Goal: Task Accomplishment & Management: Manage account settings

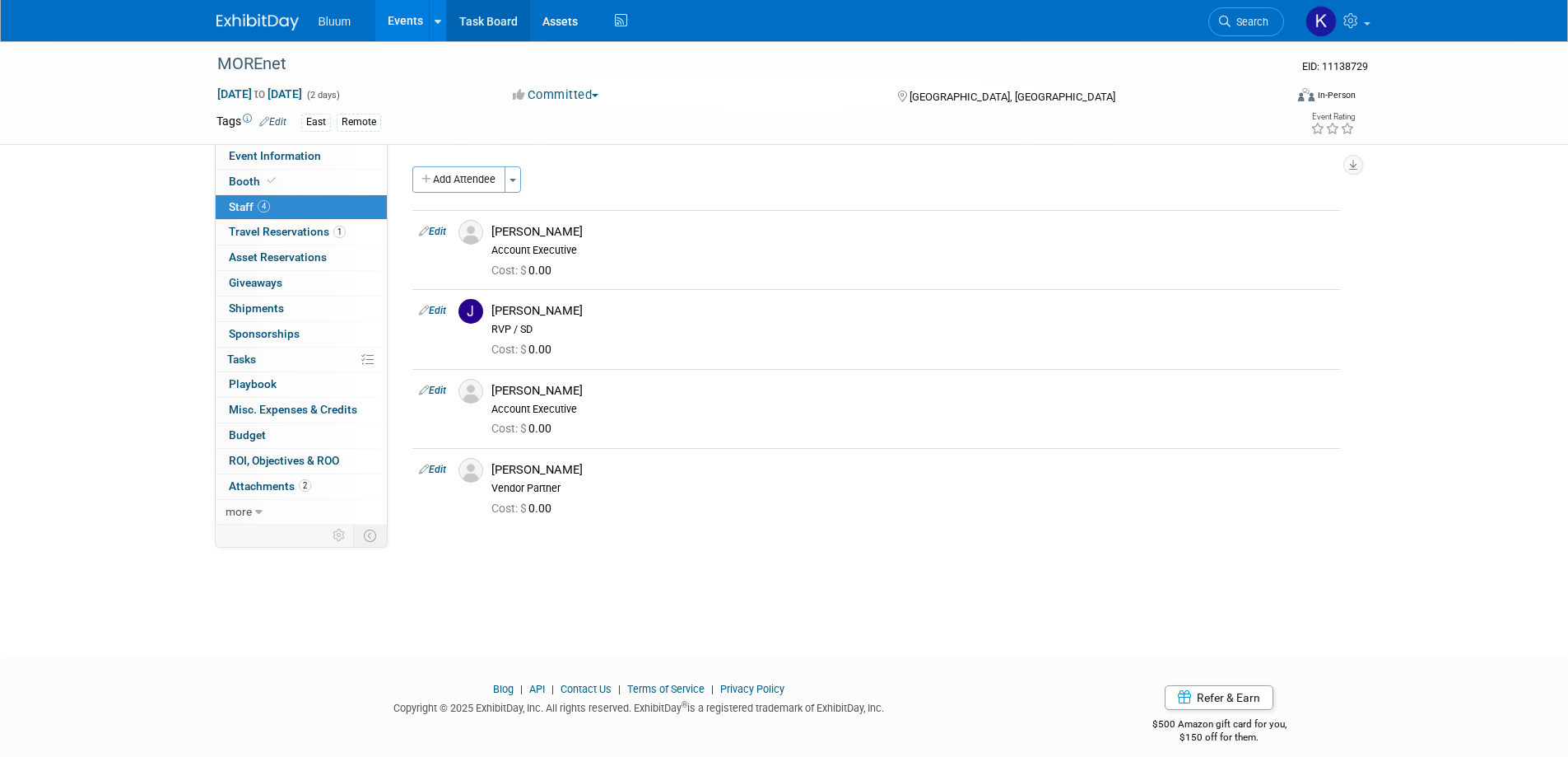
click at [474, 19] on link "Task Board" at bounding box center [489, 20] width 83 height 41
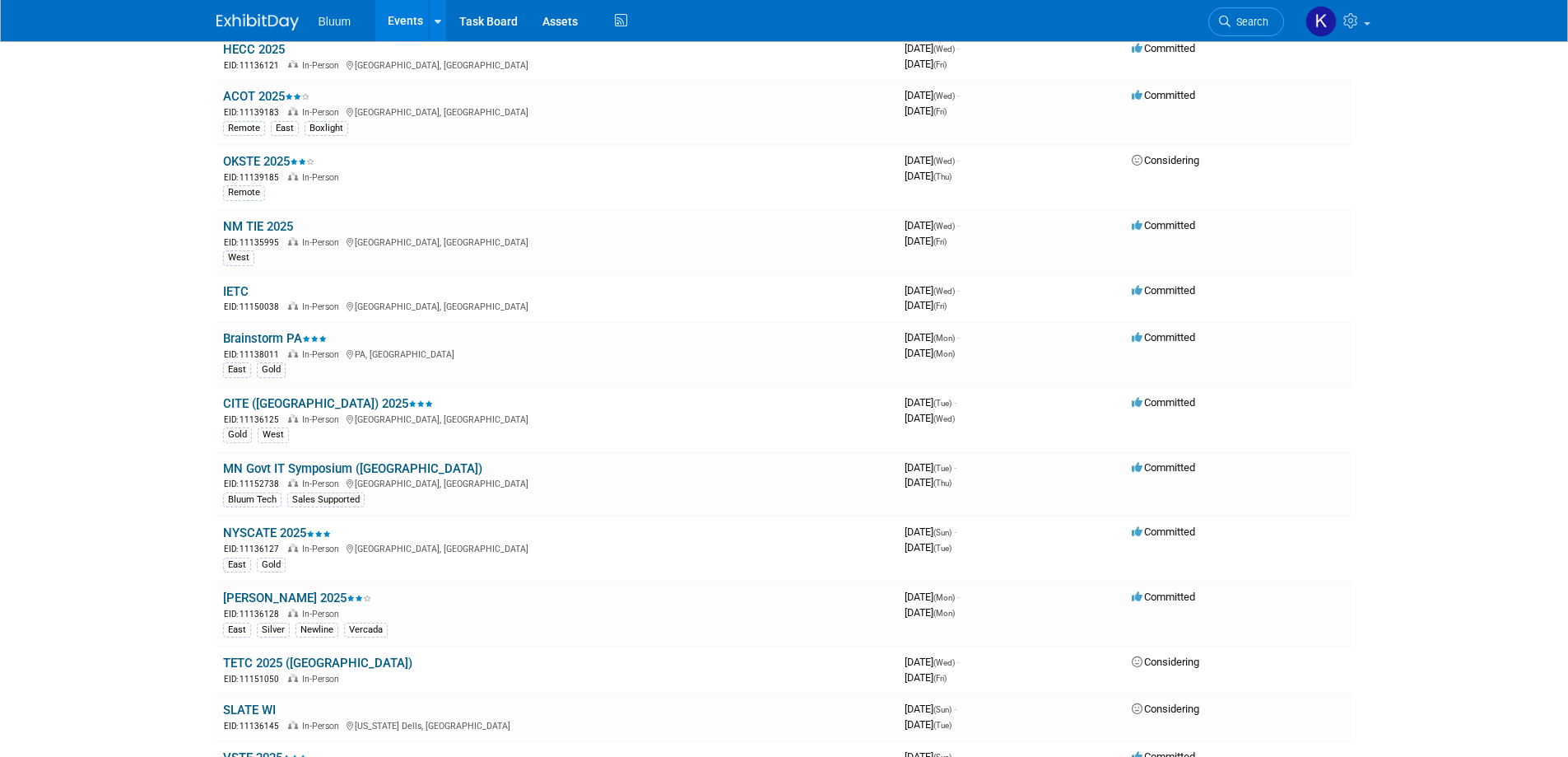
scroll to position [741, 0]
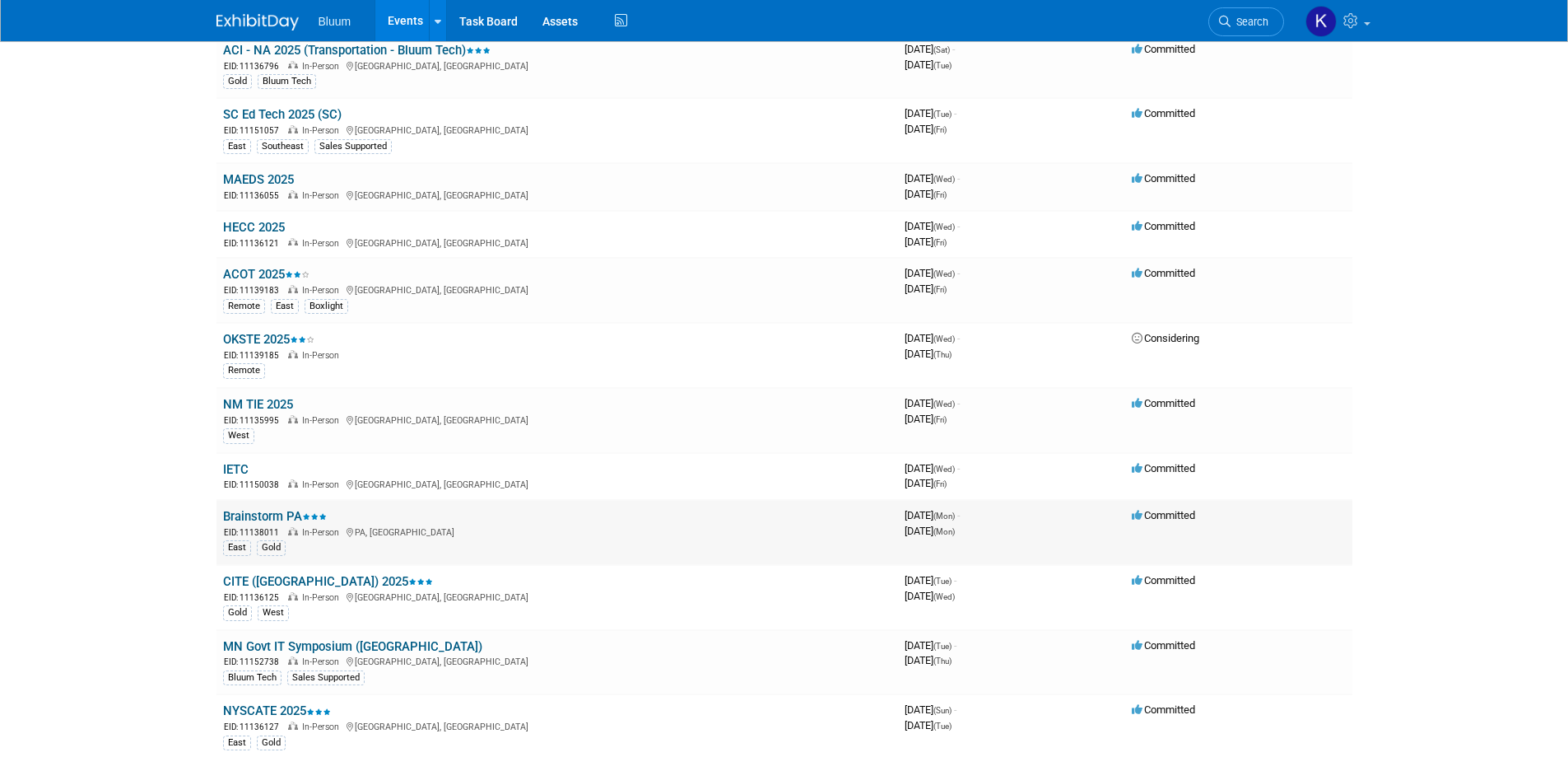
click at [276, 515] on link "Brainstorm PA" at bounding box center [275, 516] width 104 height 15
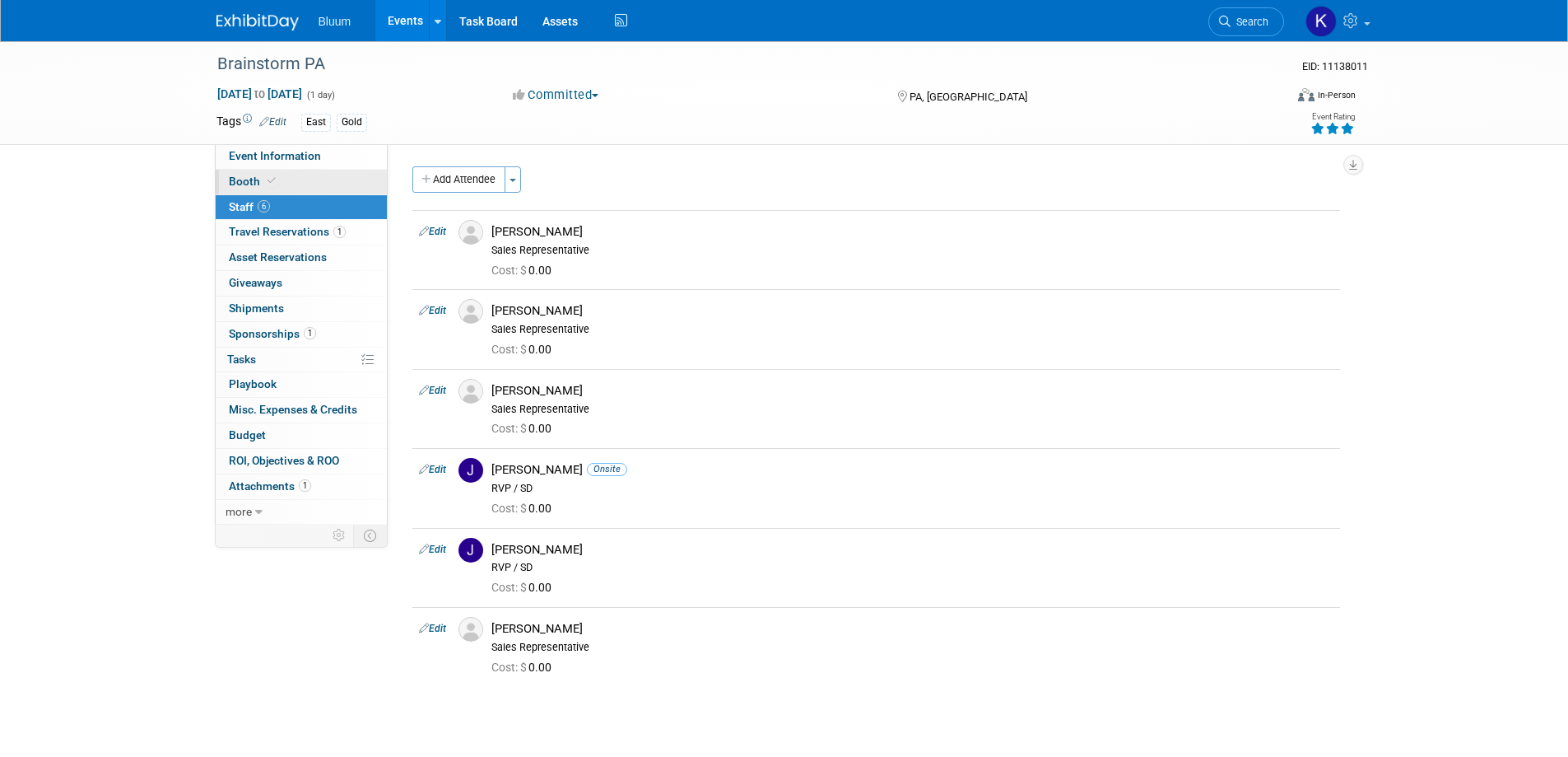
click at [253, 178] on span "Booth" at bounding box center [253, 181] width 50 height 13
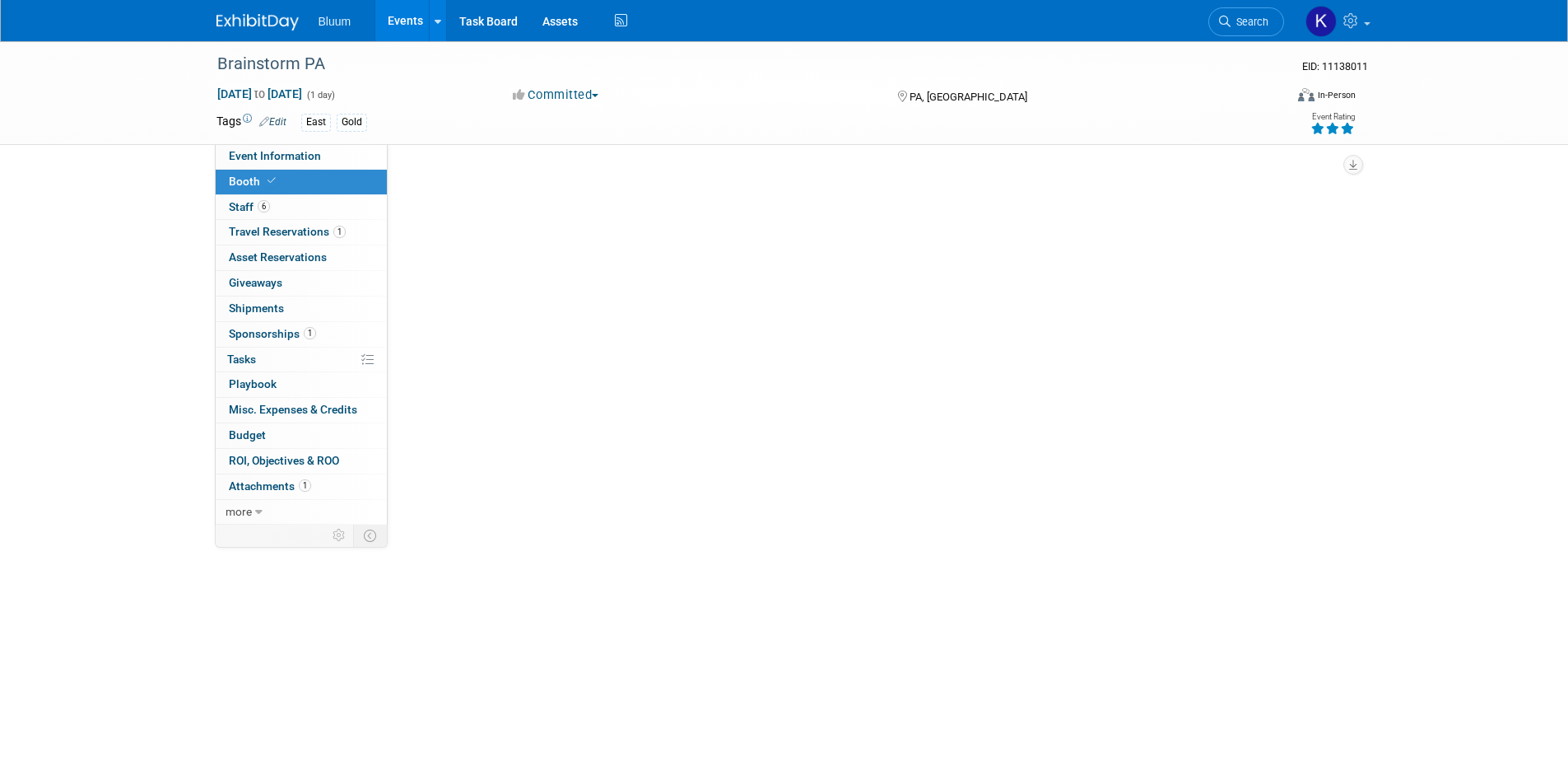
click at [253, 178] on span "Booth" at bounding box center [253, 181] width 50 height 13
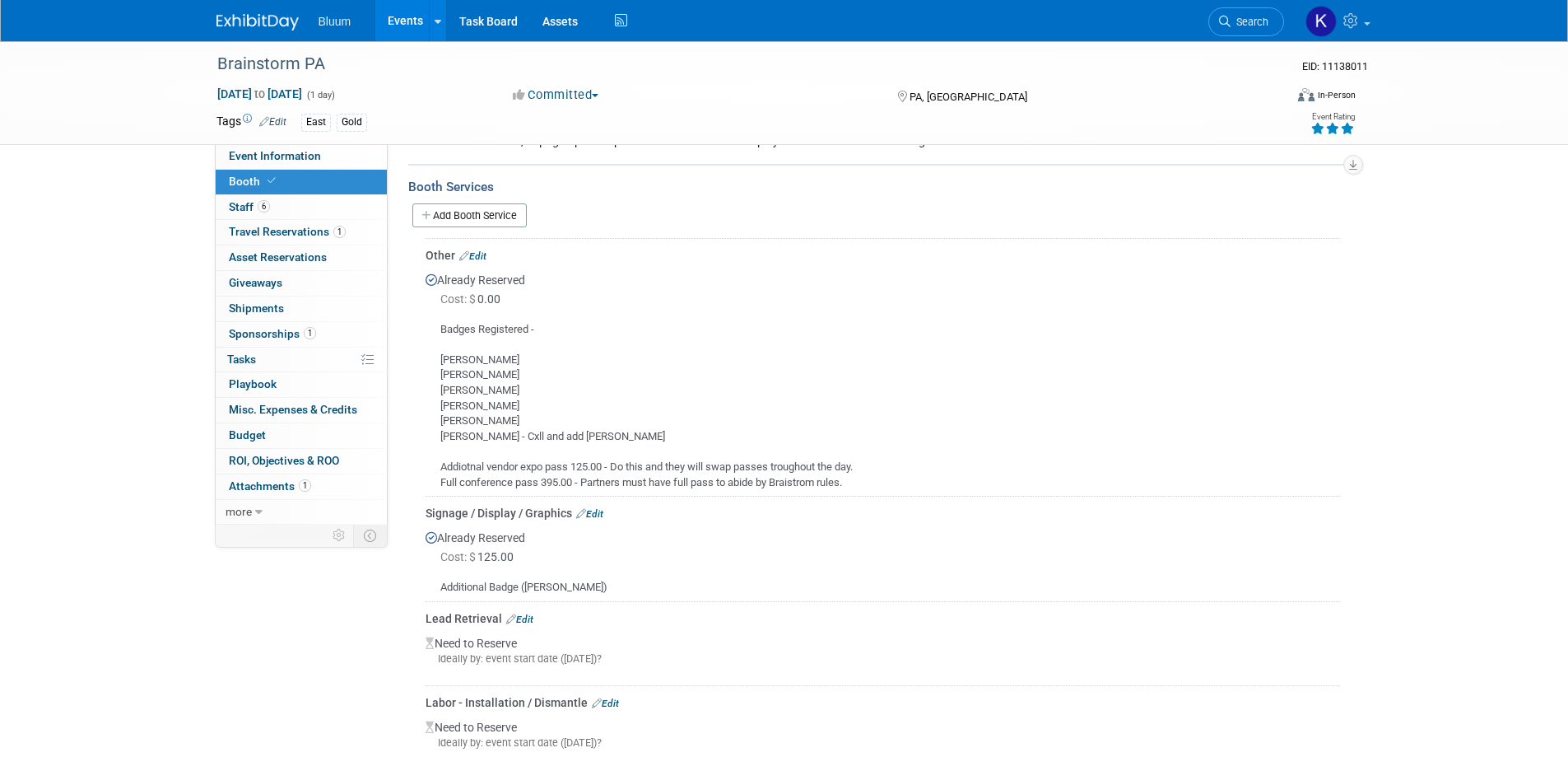
scroll to position [412, 0]
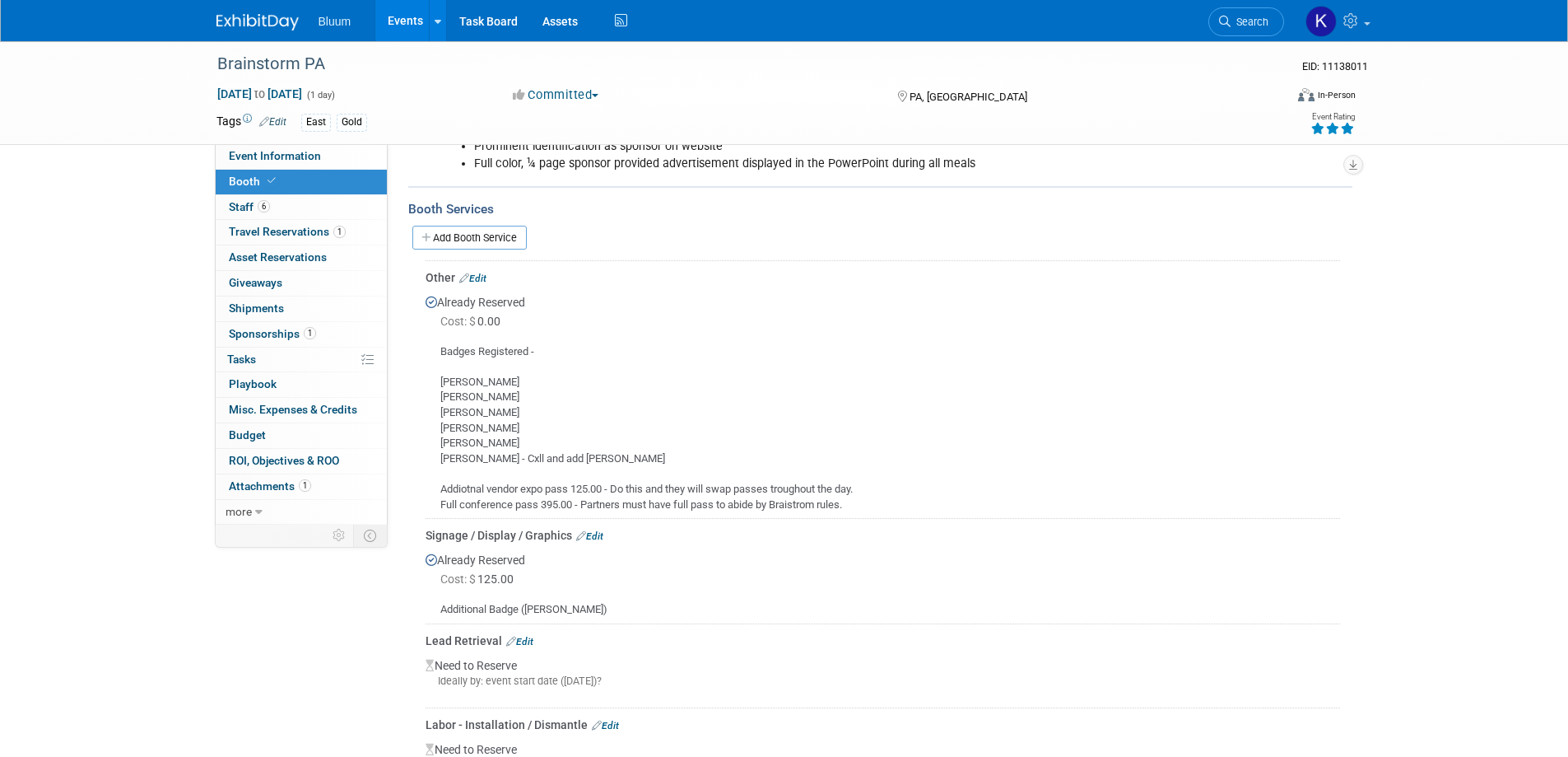
click at [480, 278] on link "Edit" at bounding box center [473, 278] width 27 height 11
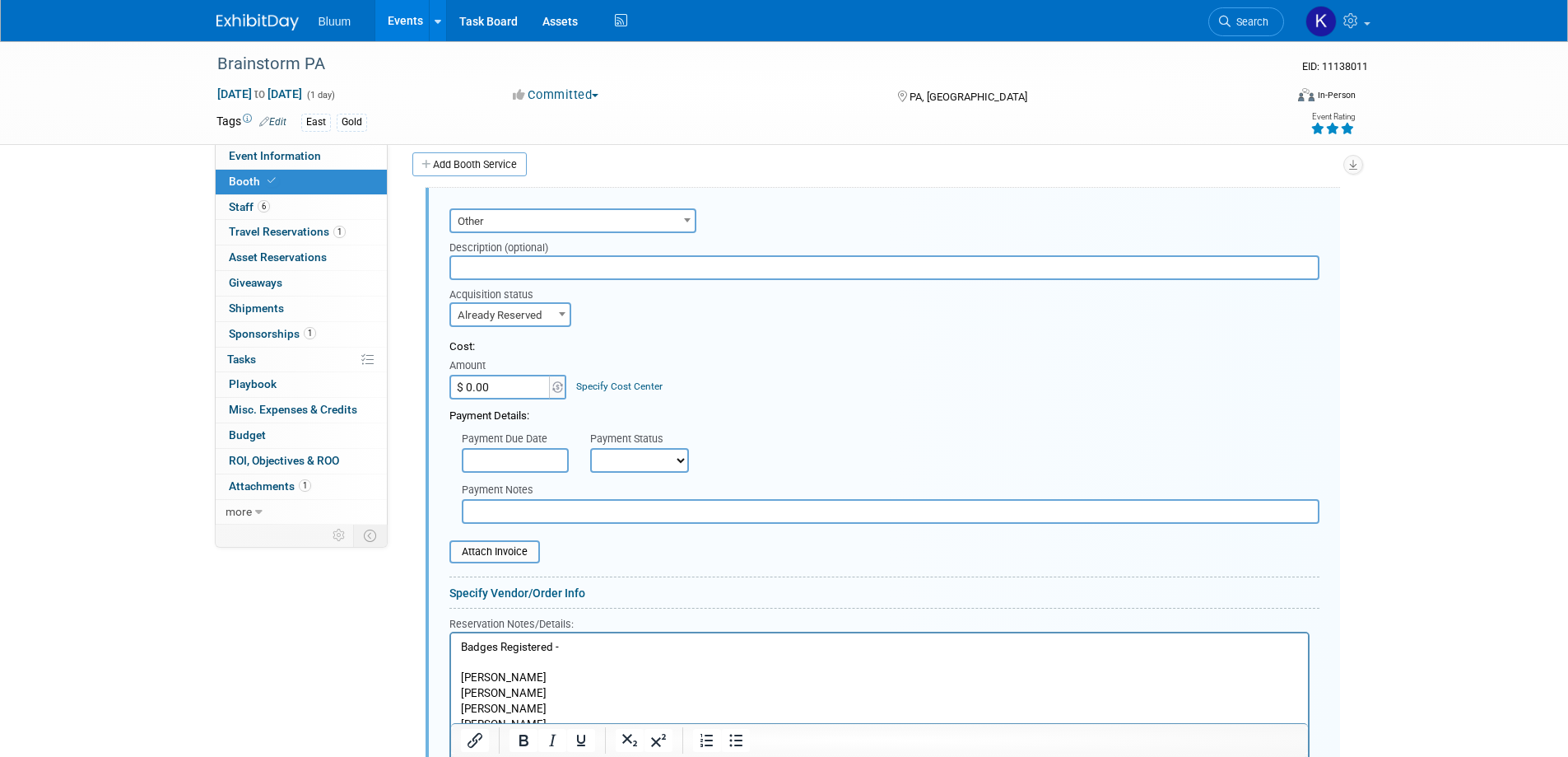
scroll to position [732, 0]
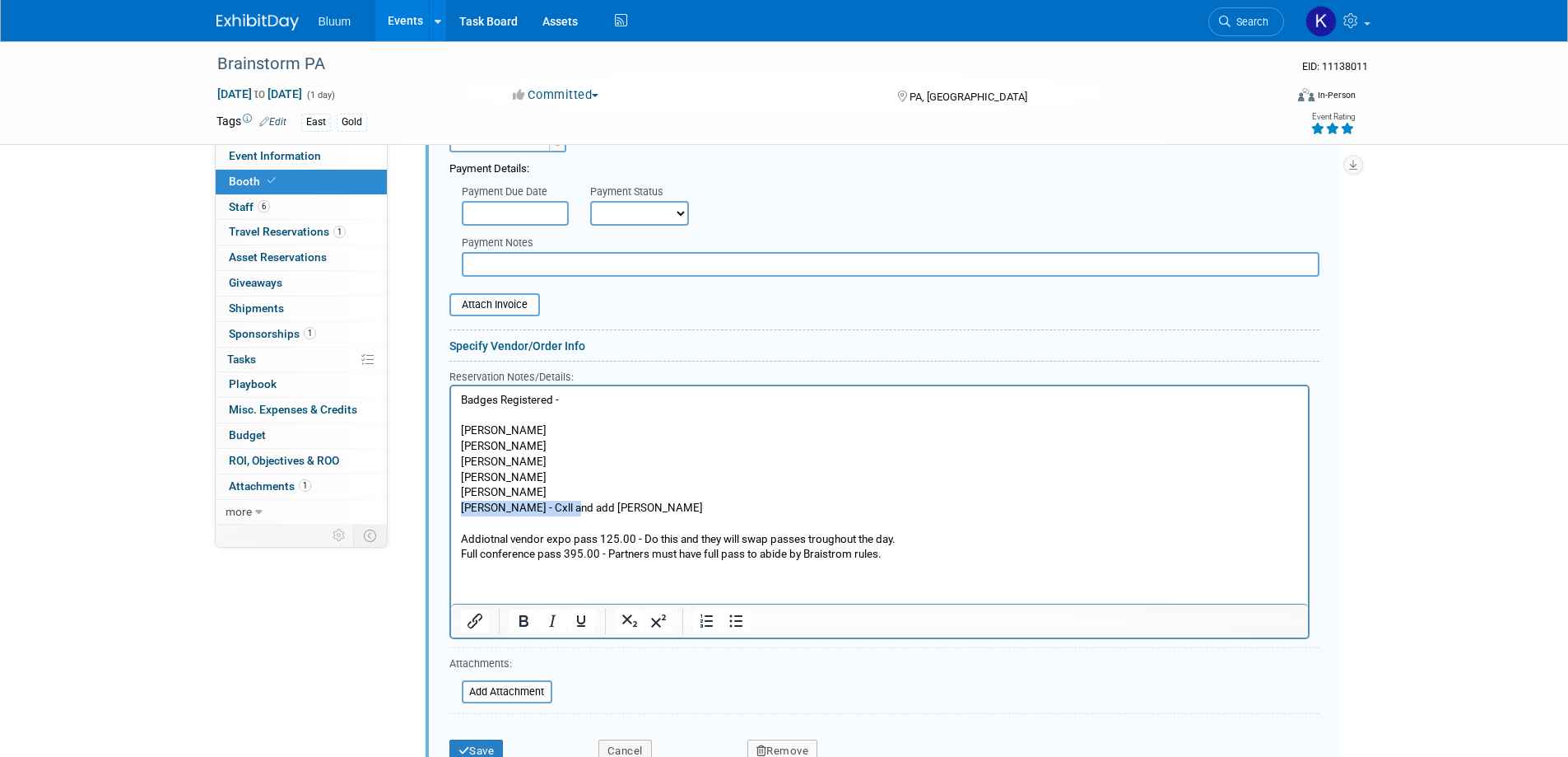
drag, startPoint x: 567, startPoint y: 503, endPoint x: 451, endPoint y: 511, distance: 116.3
click at [459, 509] on body "Badges Registered - Frank Cermatori Kyle Misener Andrew Wall Brian Morton Seth …" at bounding box center [879, 476] width 840 height 169
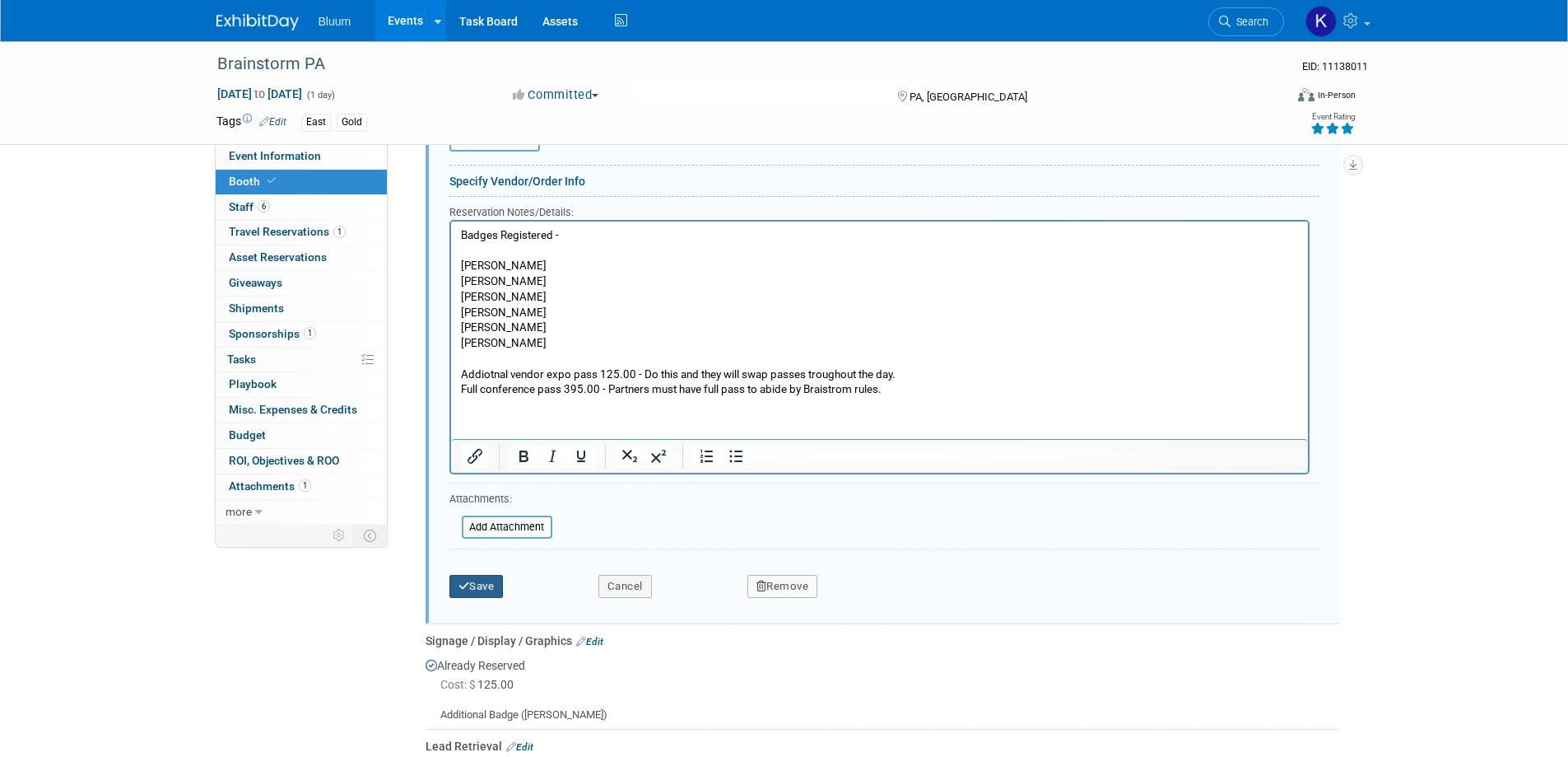
click at [478, 591] on button "Save" at bounding box center [477, 586] width 55 height 23
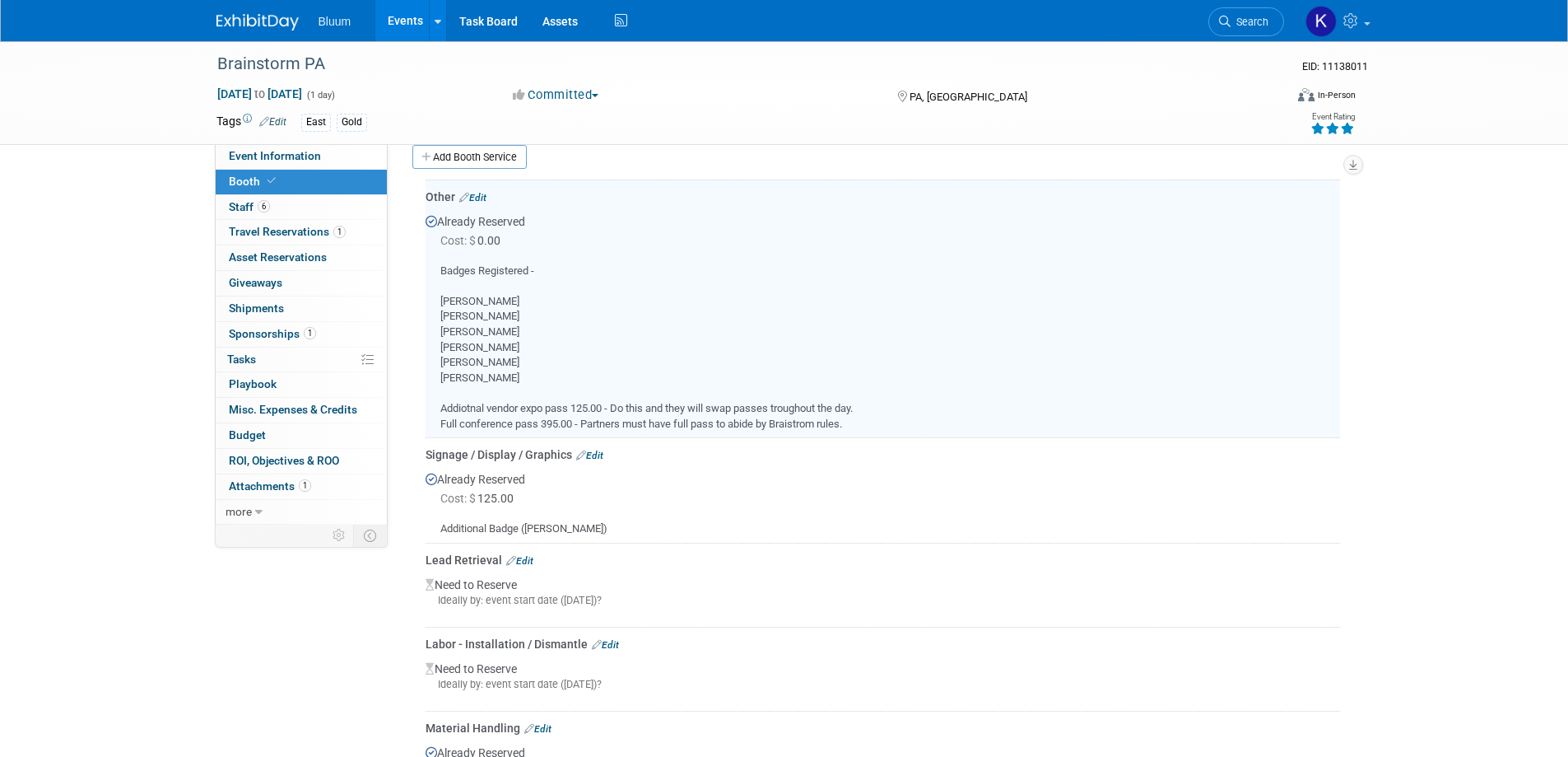
scroll to position [485, 0]
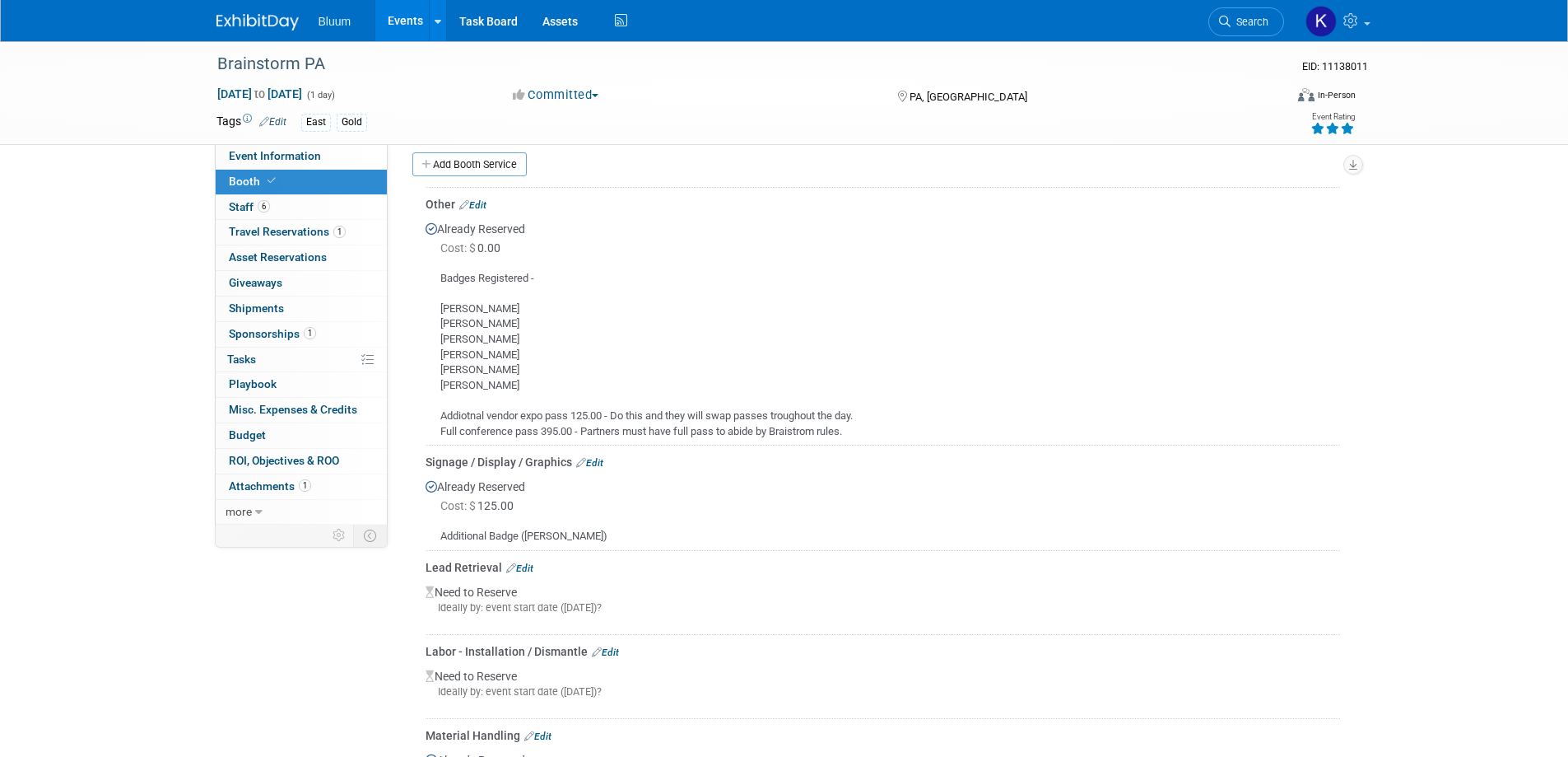
click at [411, 14] on link "Events" at bounding box center [406, 20] width 60 height 41
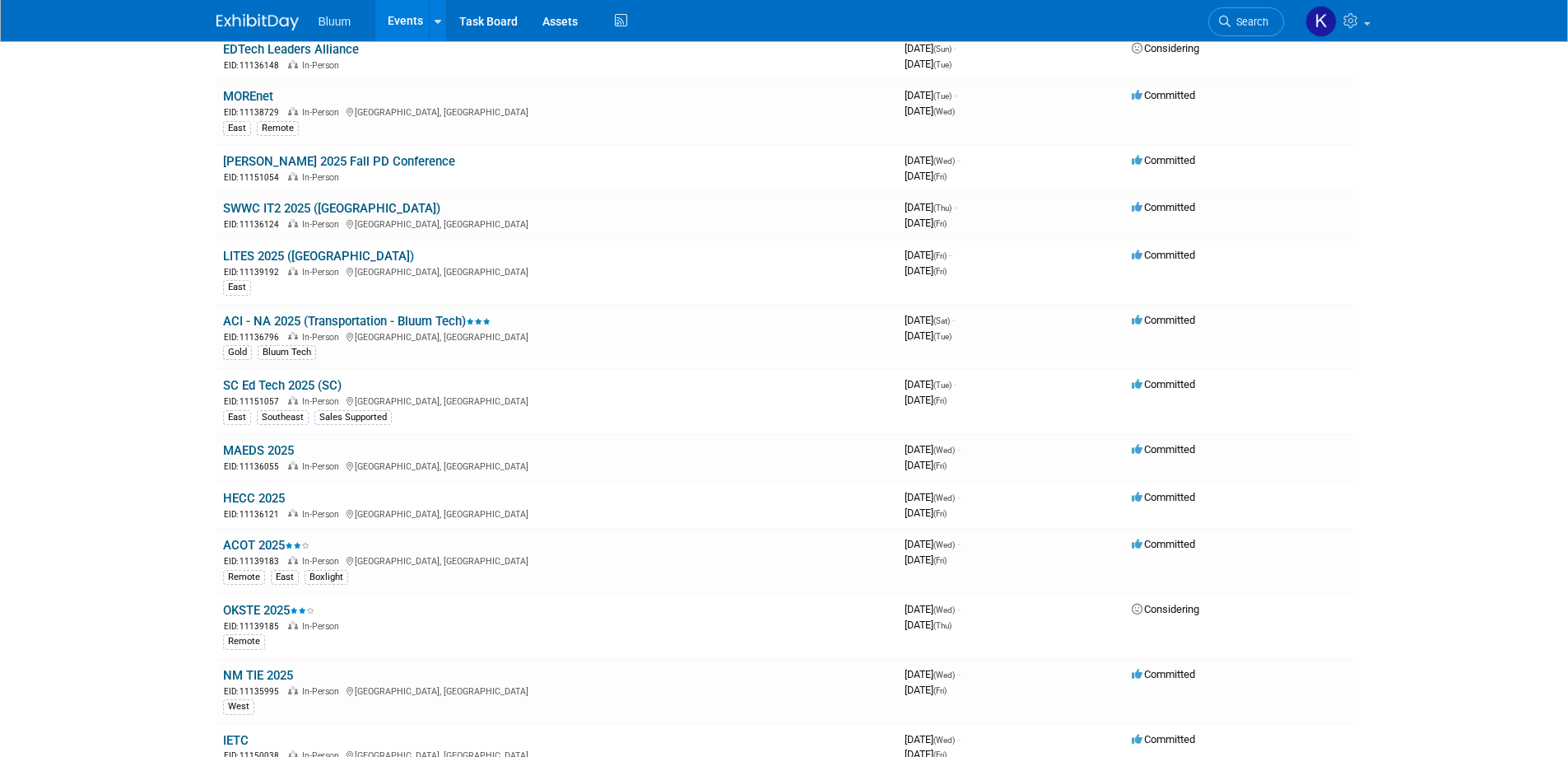
scroll to position [494, 0]
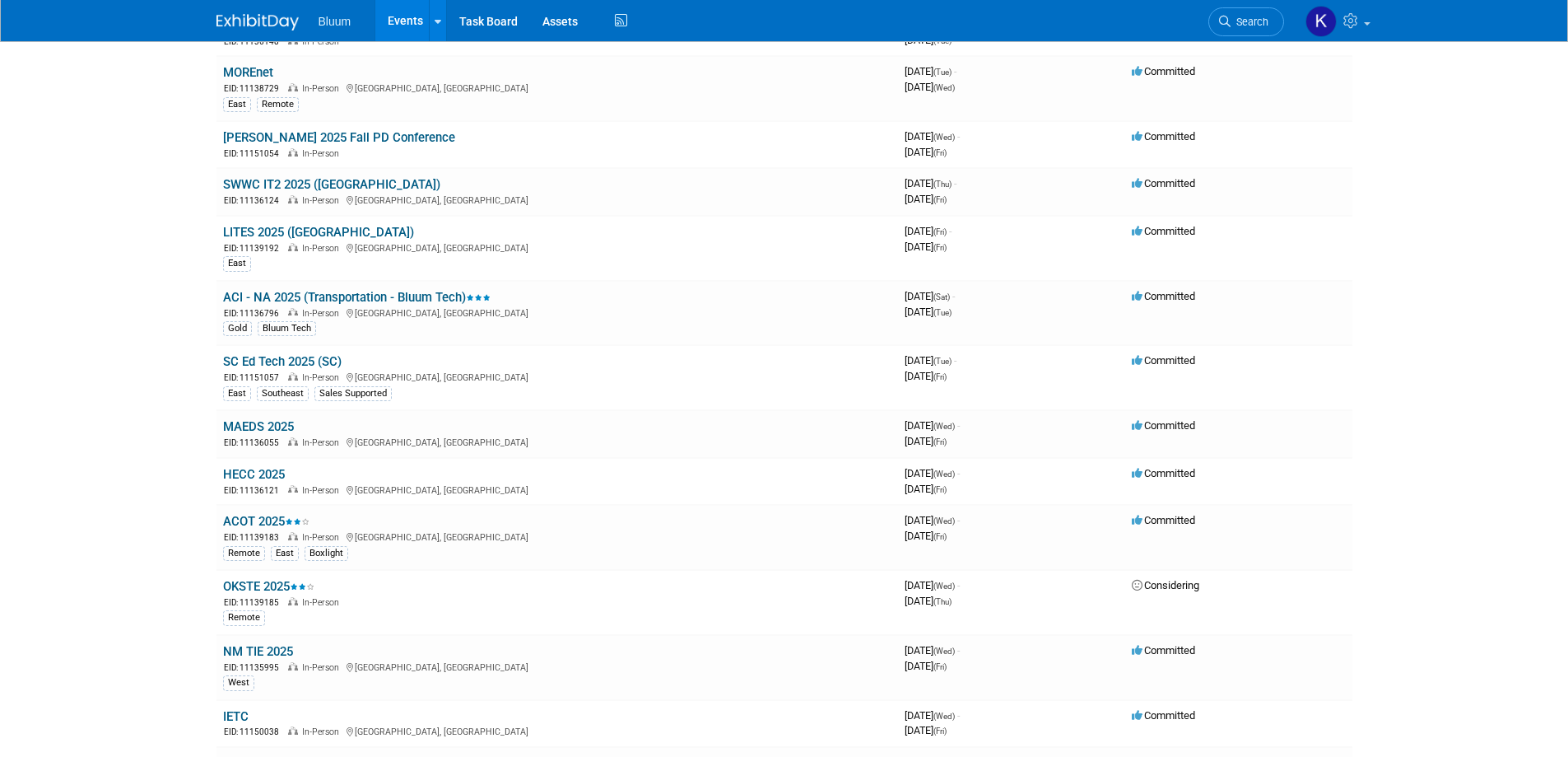
click at [270, 476] on link "HECC 2025" at bounding box center [254, 474] width 62 height 15
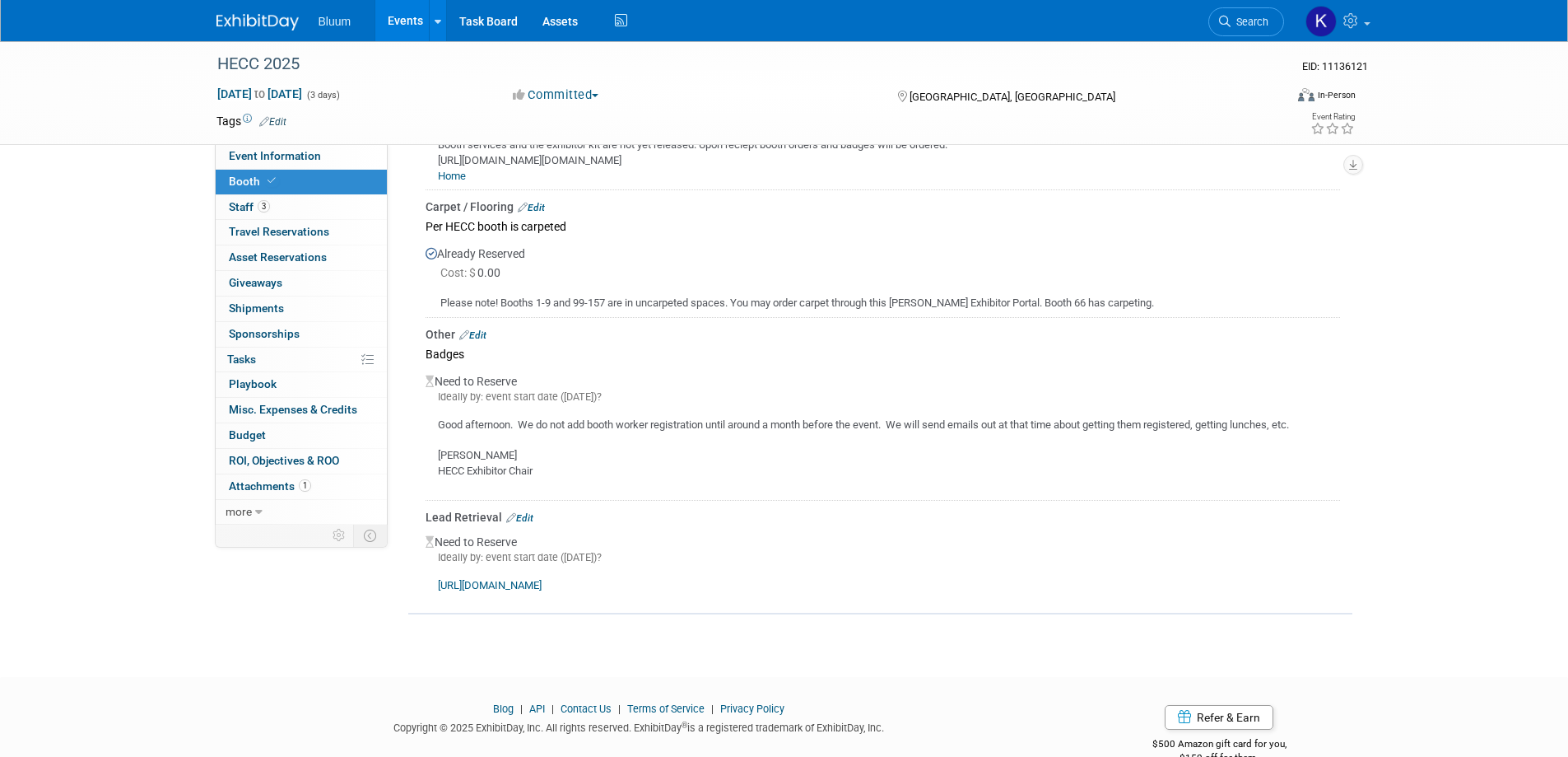
scroll to position [565, 0]
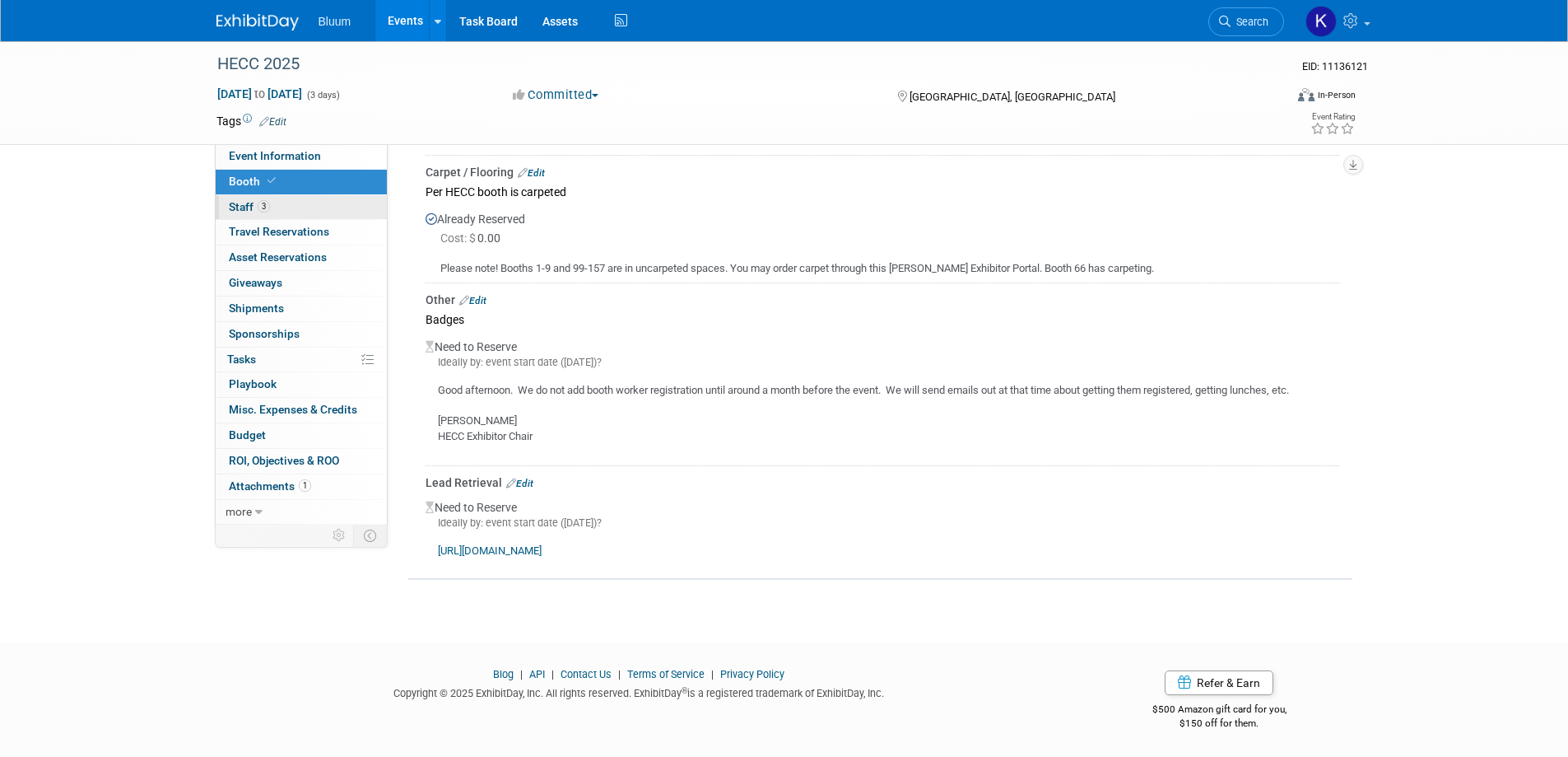
click at [245, 196] on link "3 Staff 3" at bounding box center [302, 207] width 171 height 25
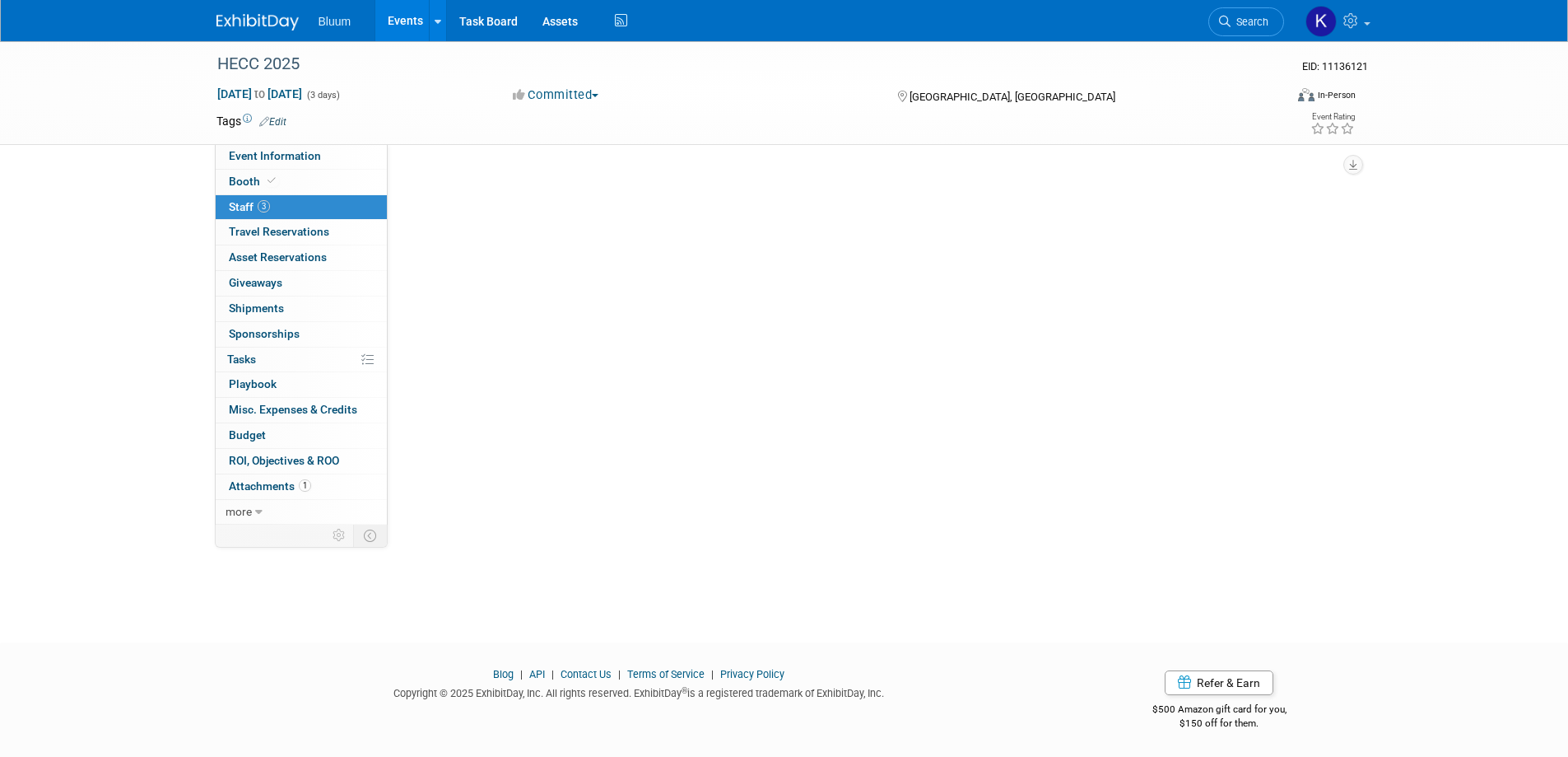
scroll to position [0, 0]
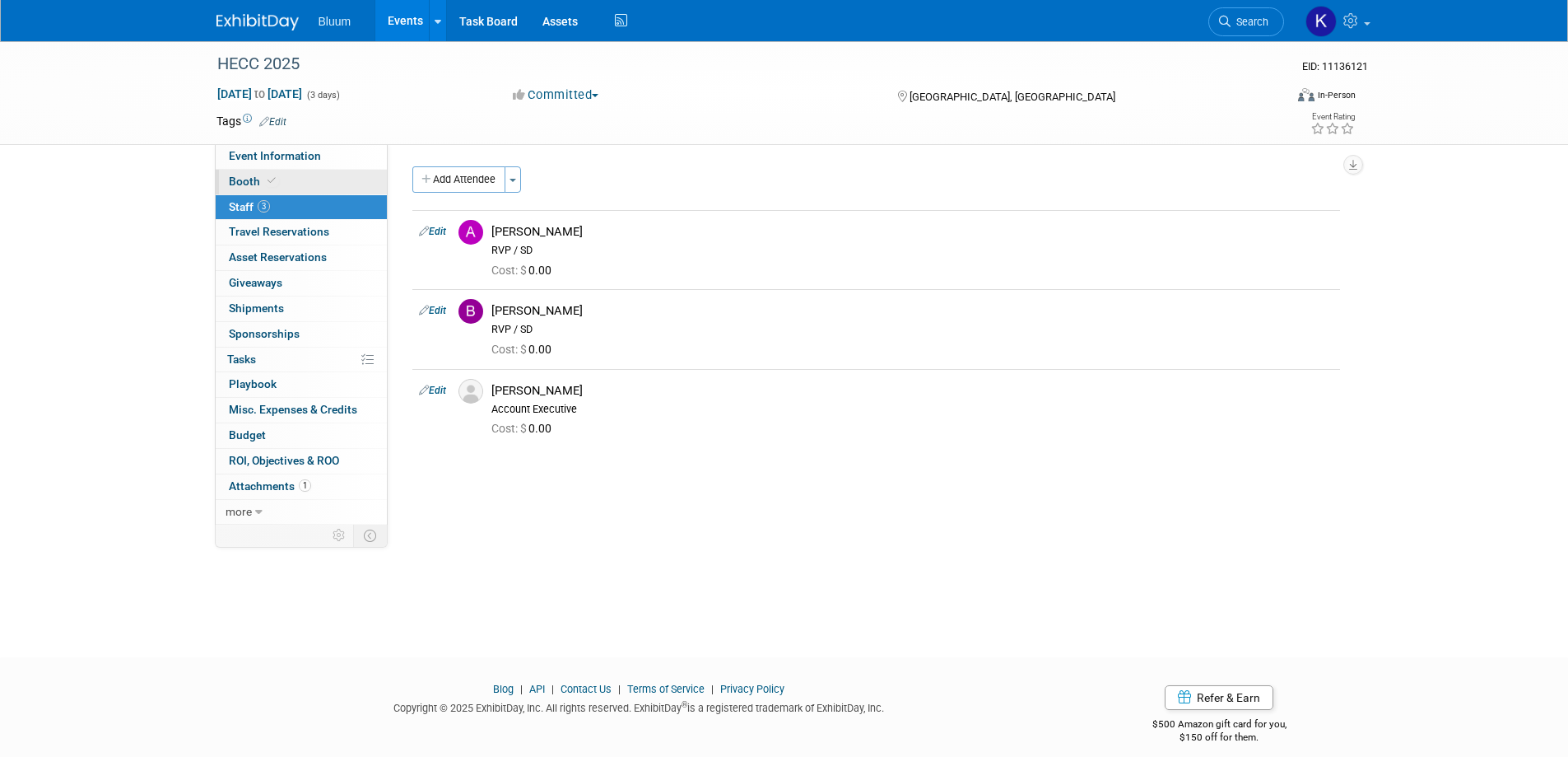
click at [253, 175] on span "Booth" at bounding box center [253, 181] width 50 height 13
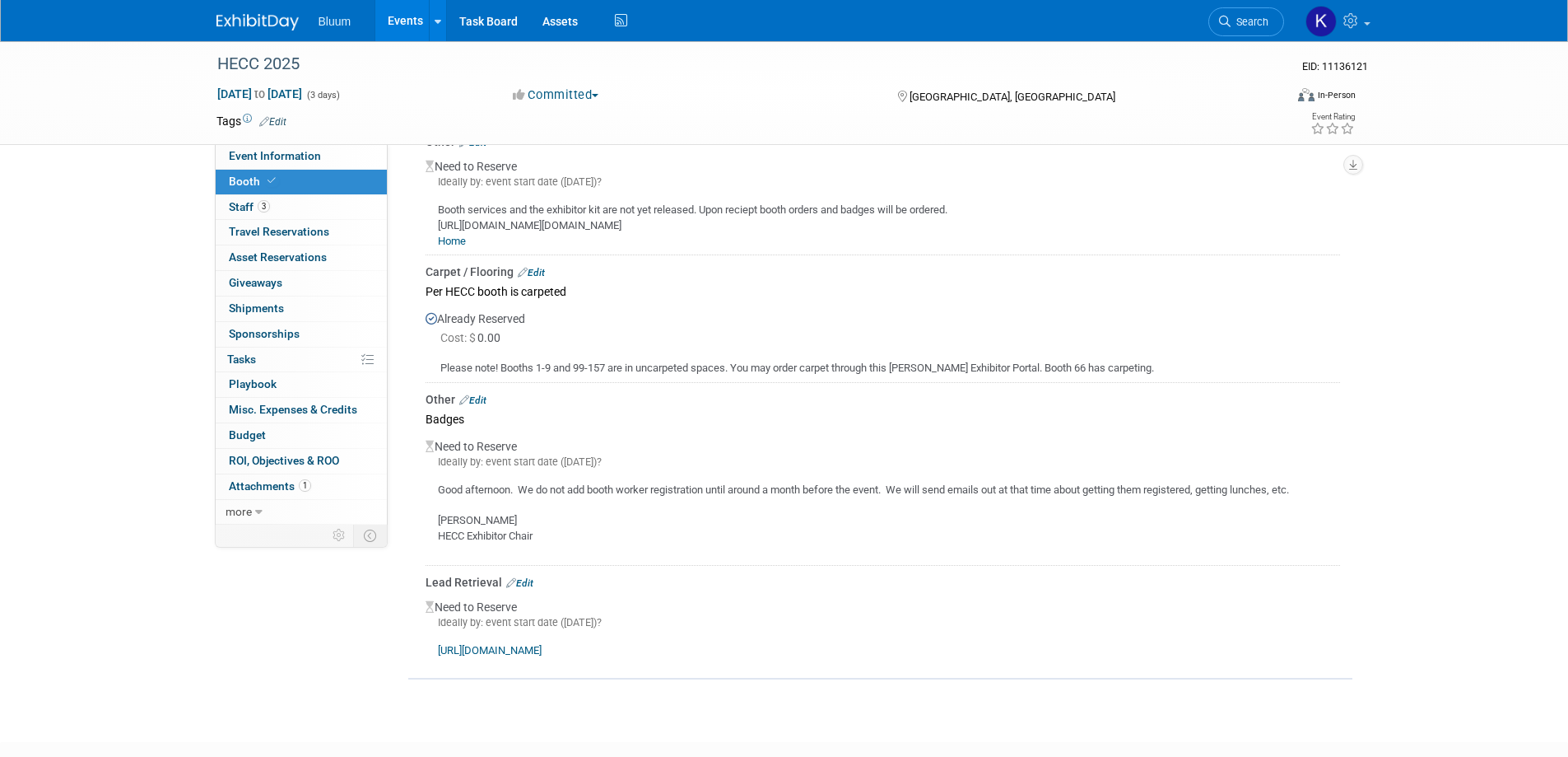
scroll to position [565, 0]
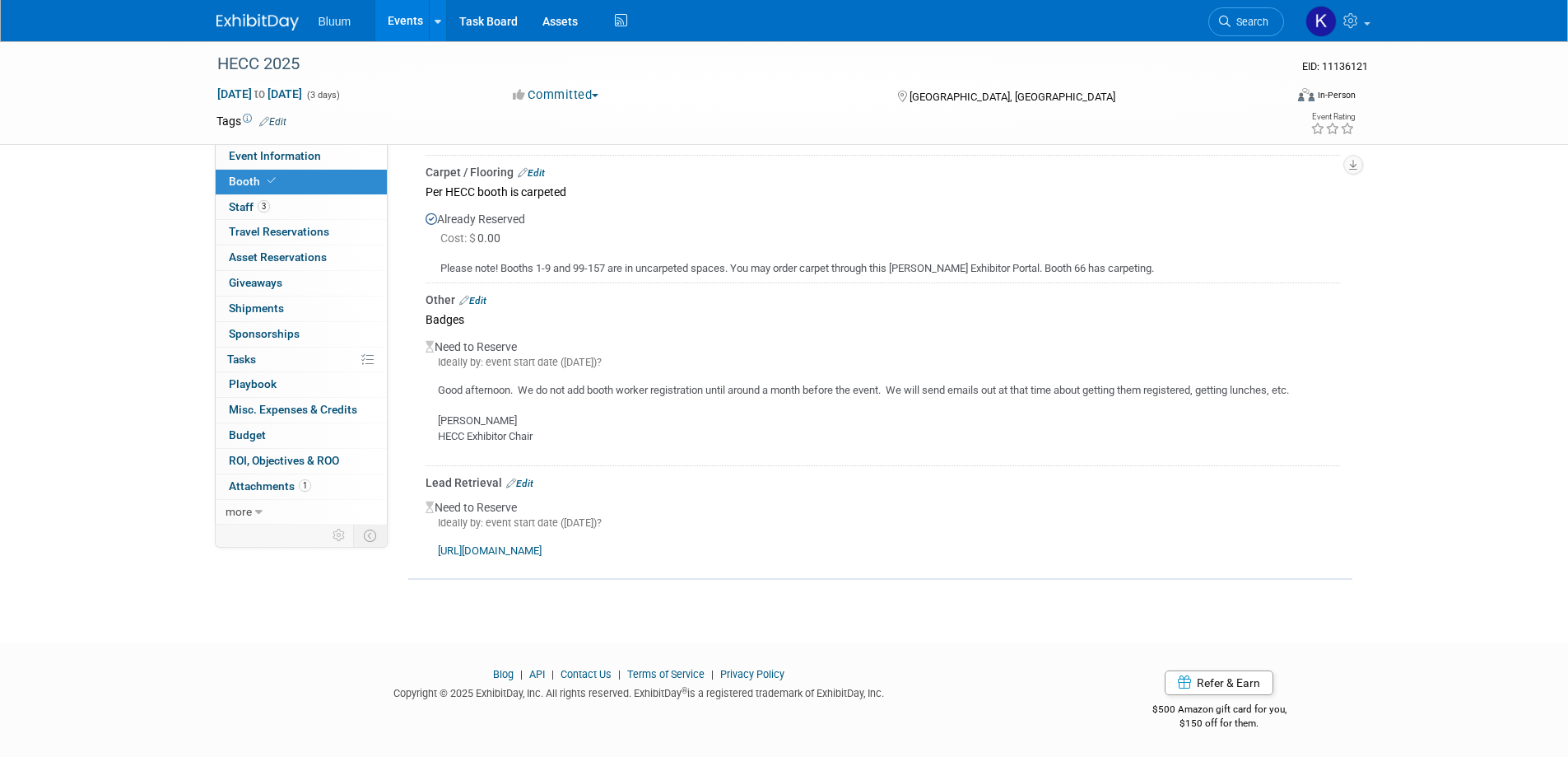
click at [541, 544] on link "[URL][DOMAIN_NAME]" at bounding box center [490, 551] width 104 height 12
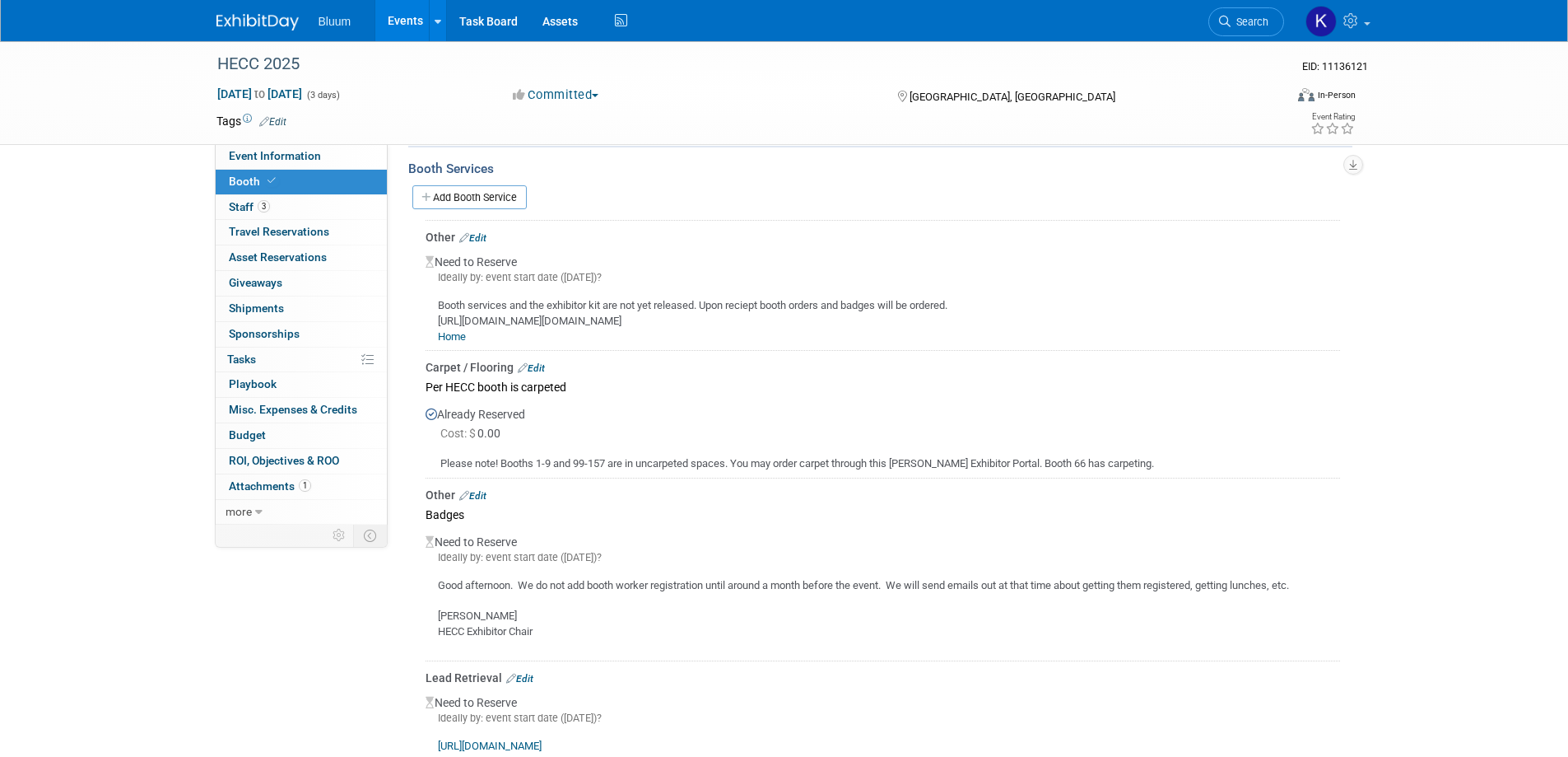
scroll to position [318, 0]
